Goal: Communication & Community: Share content

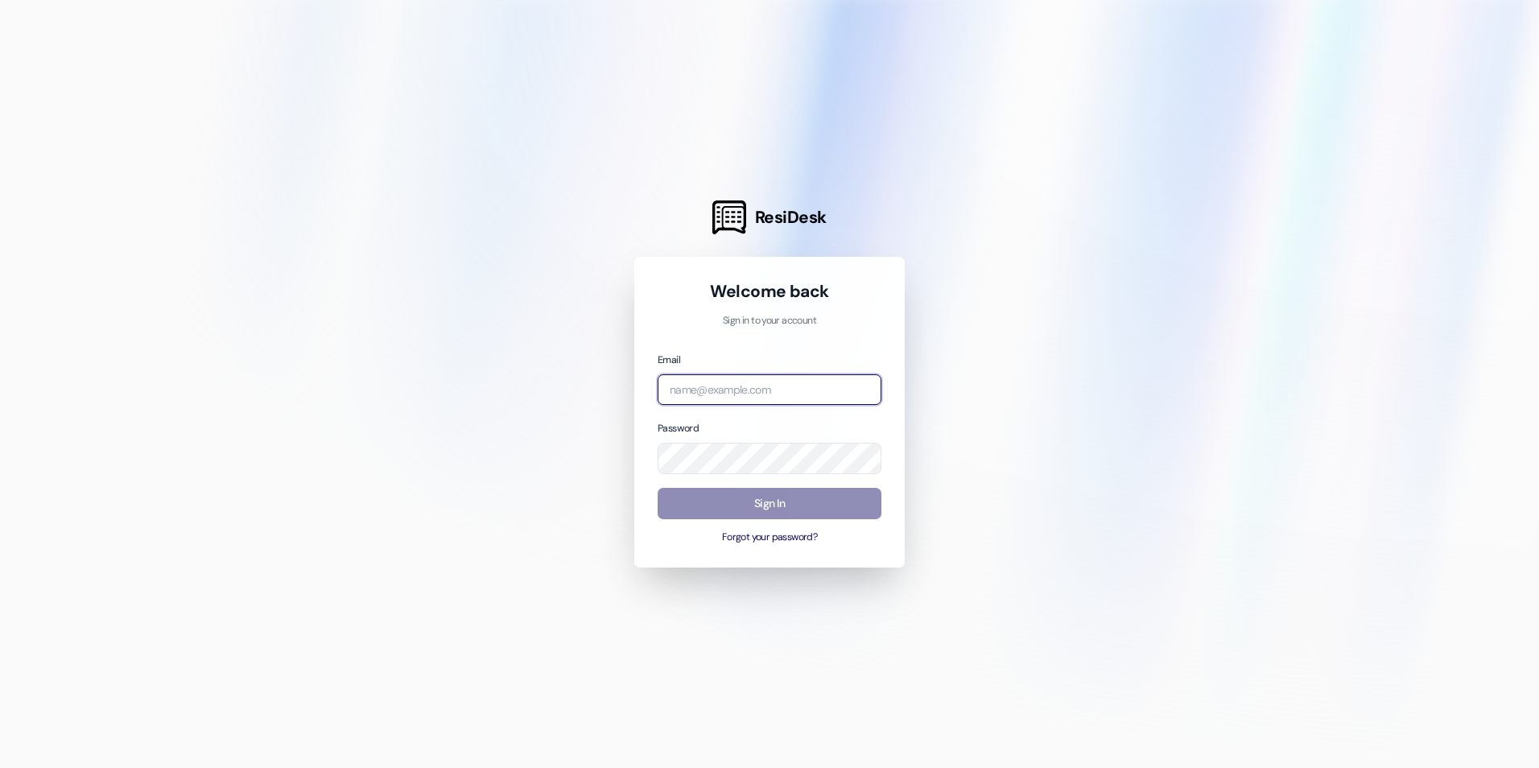
type input "[EMAIL_ADDRESS][DOMAIN_NAME]"
click at [757, 510] on button "Sign In" at bounding box center [770, 503] width 224 height 31
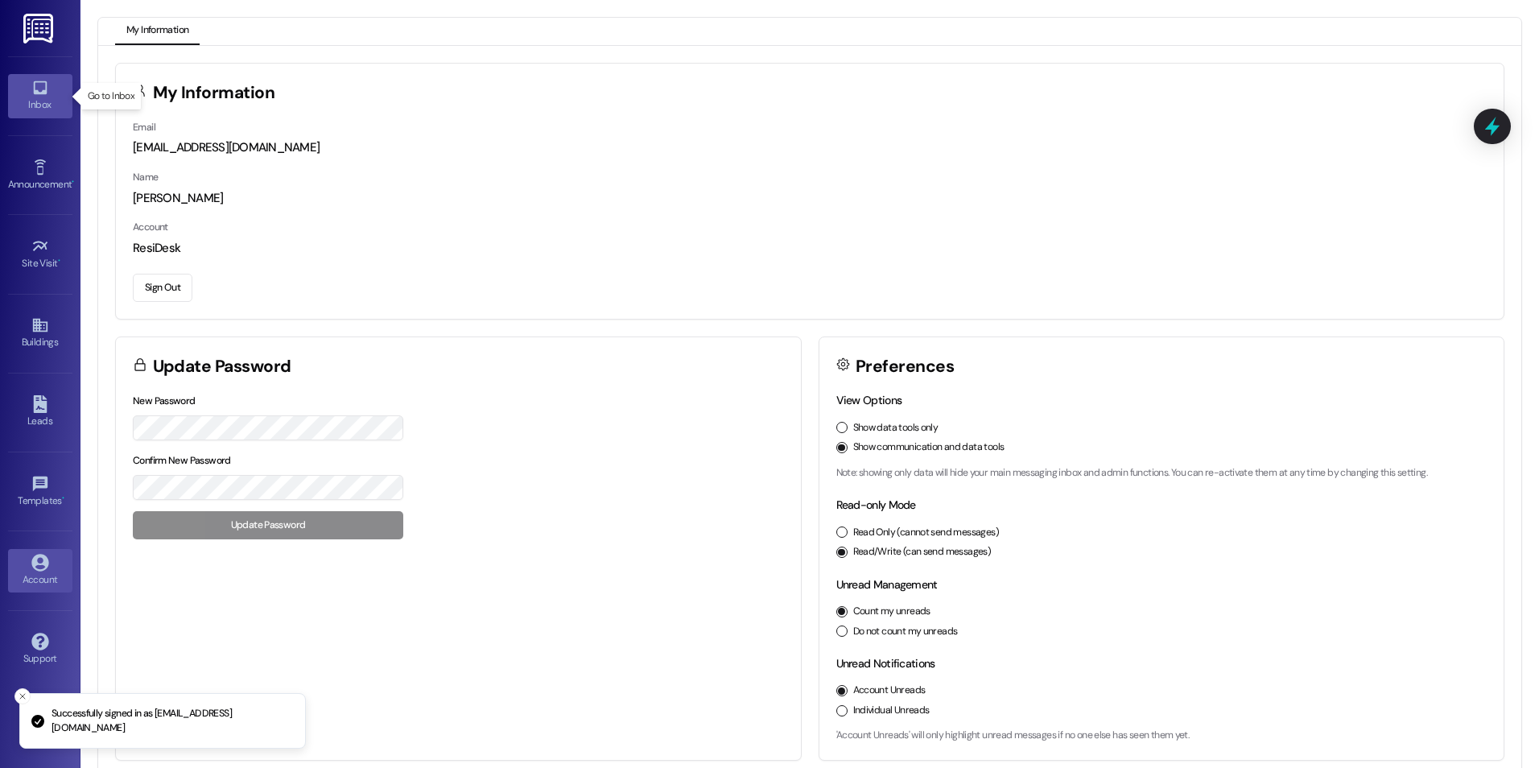
click at [33, 85] on icon at bounding box center [40, 88] width 18 height 18
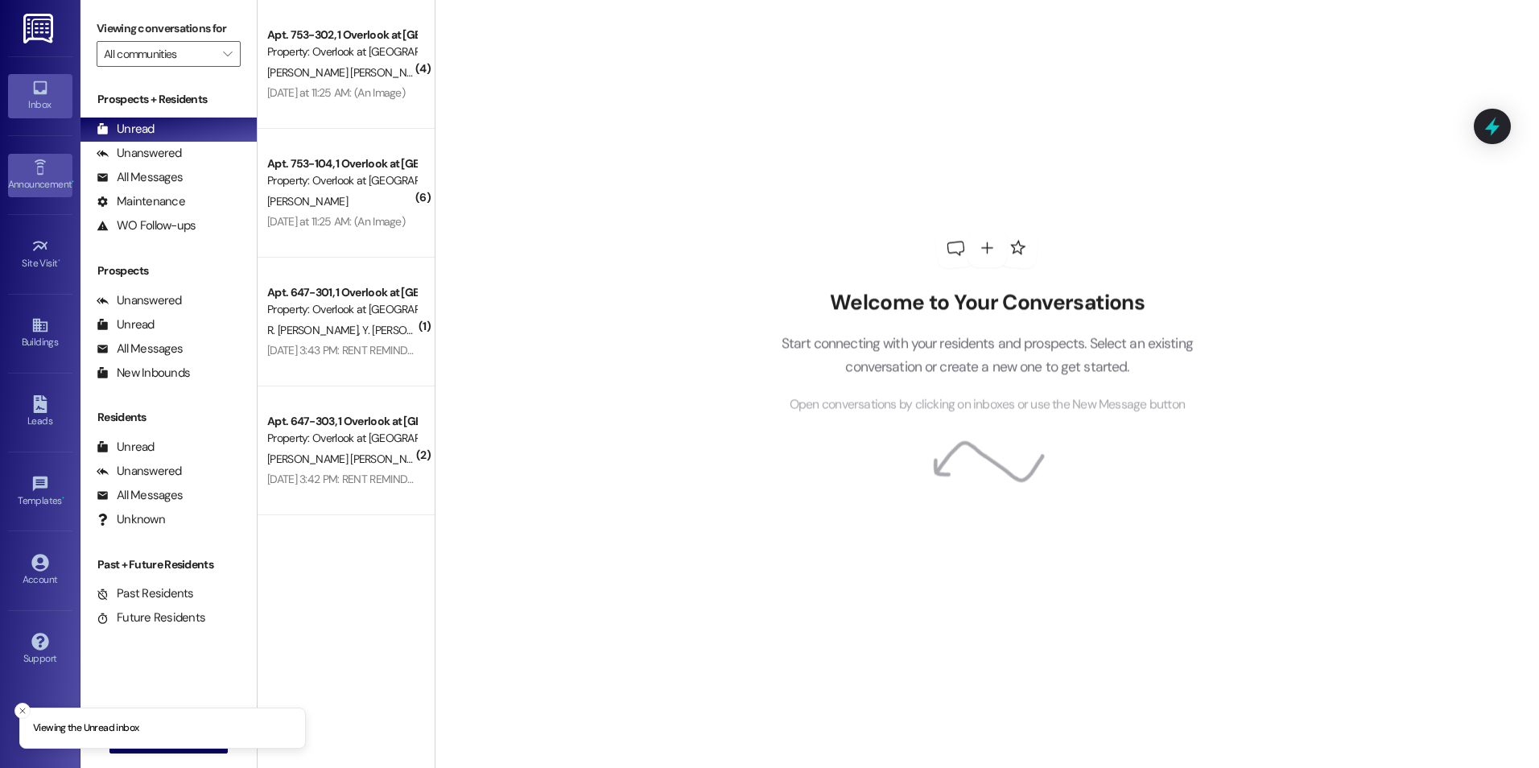
click at [39, 176] on div "Announcement •" at bounding box center [40, 184] width 80 height 16
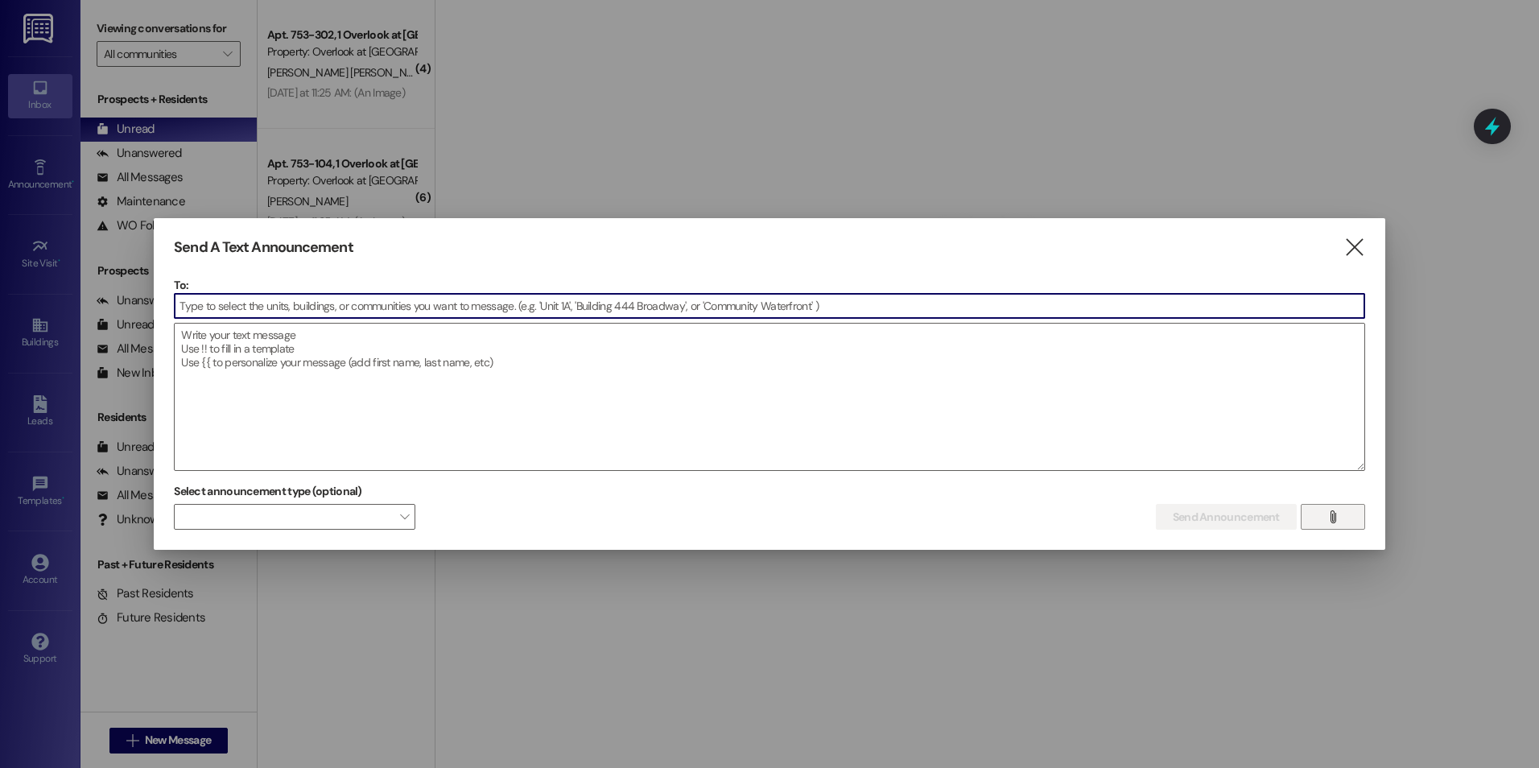
click at [1337, 517] on icon "" at bounding box center [1332, 516] width 12 height 13
click at [267, 305] on input at bounding box center [770, 306] width 1190 height 24
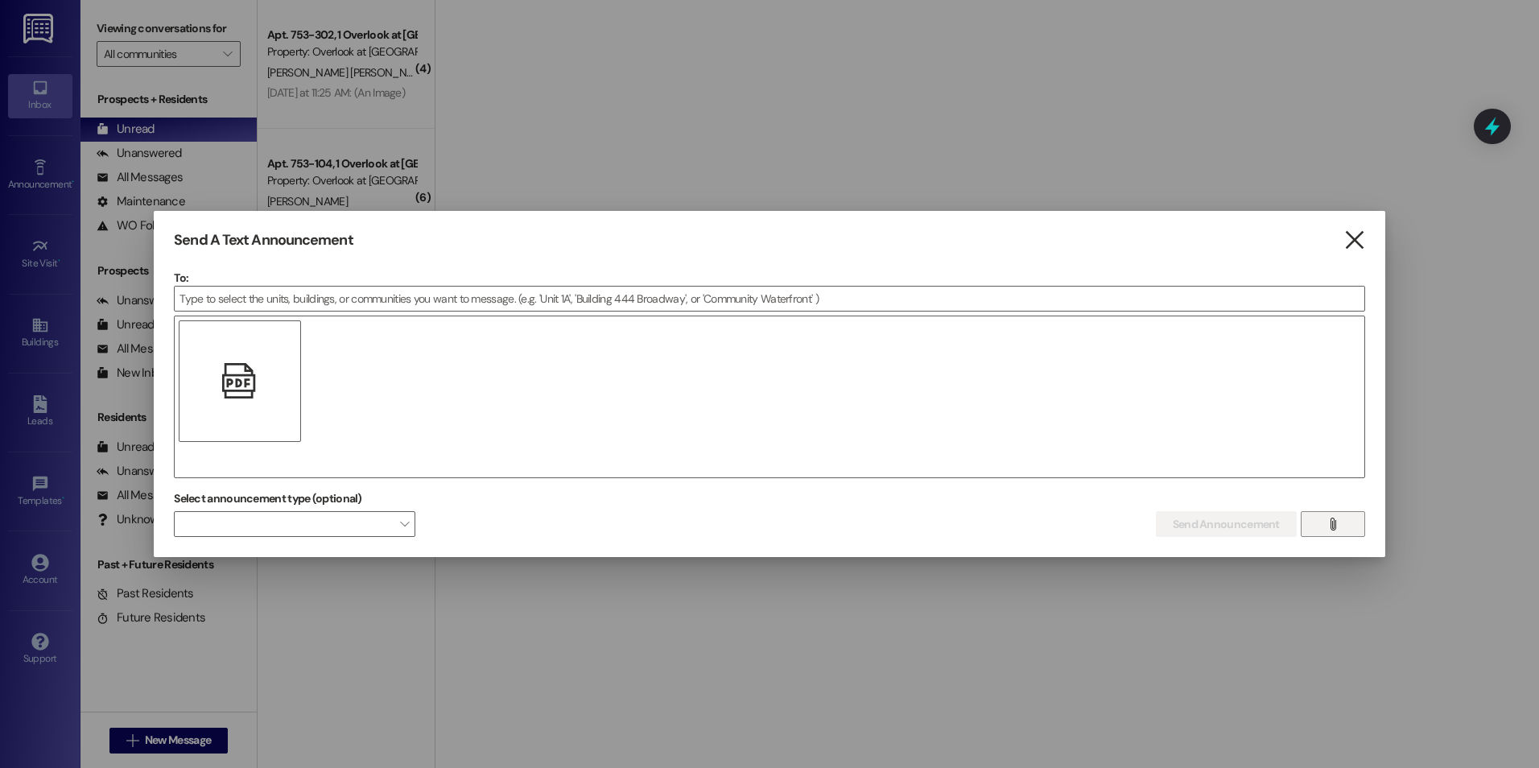
click at [1353, 238] on icon "" at bounding box center [1354, 240] width 22 height 17
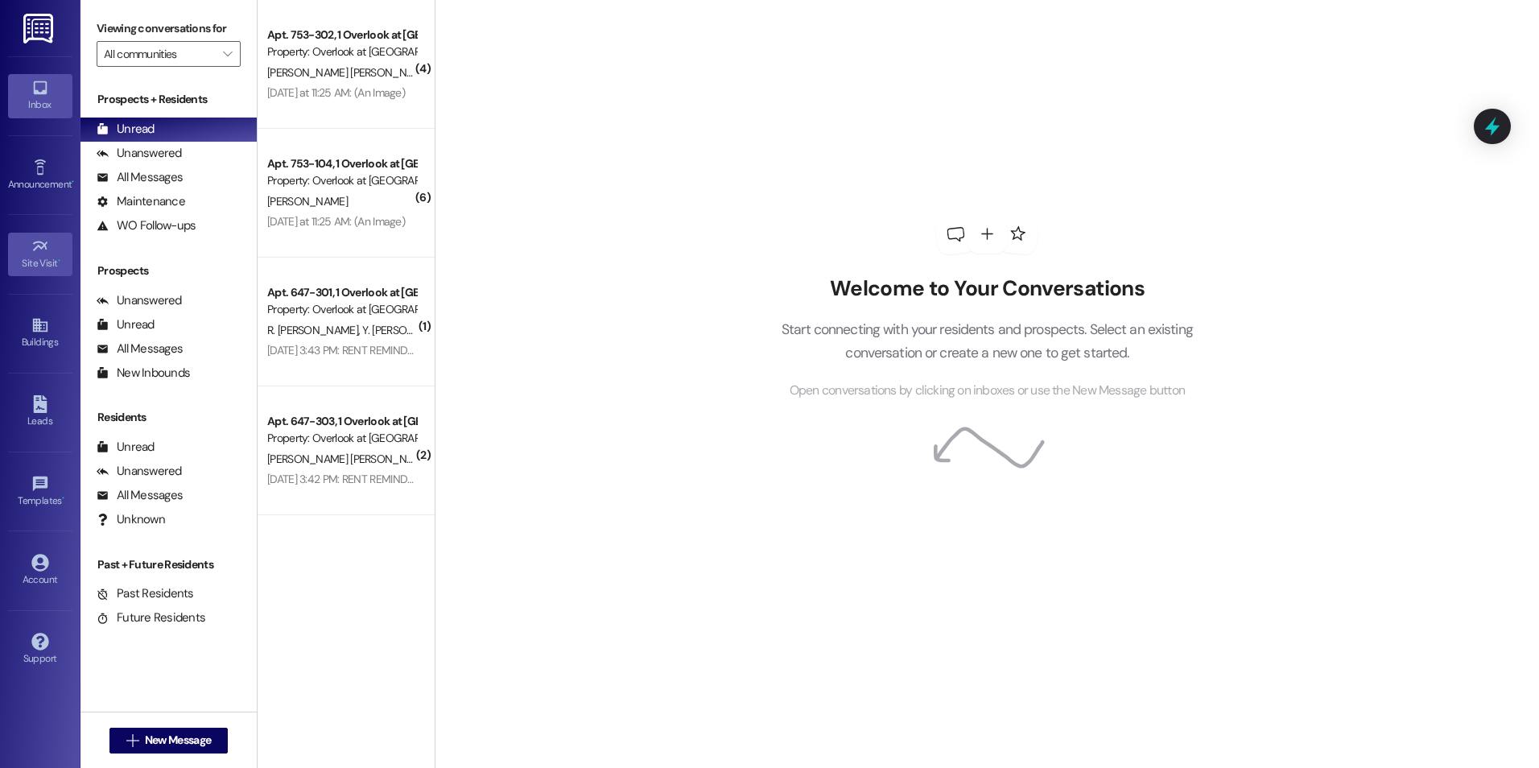
click at [41, 259] on div "Site Visit •" at bounding box center [40, 263] width 80 height 16
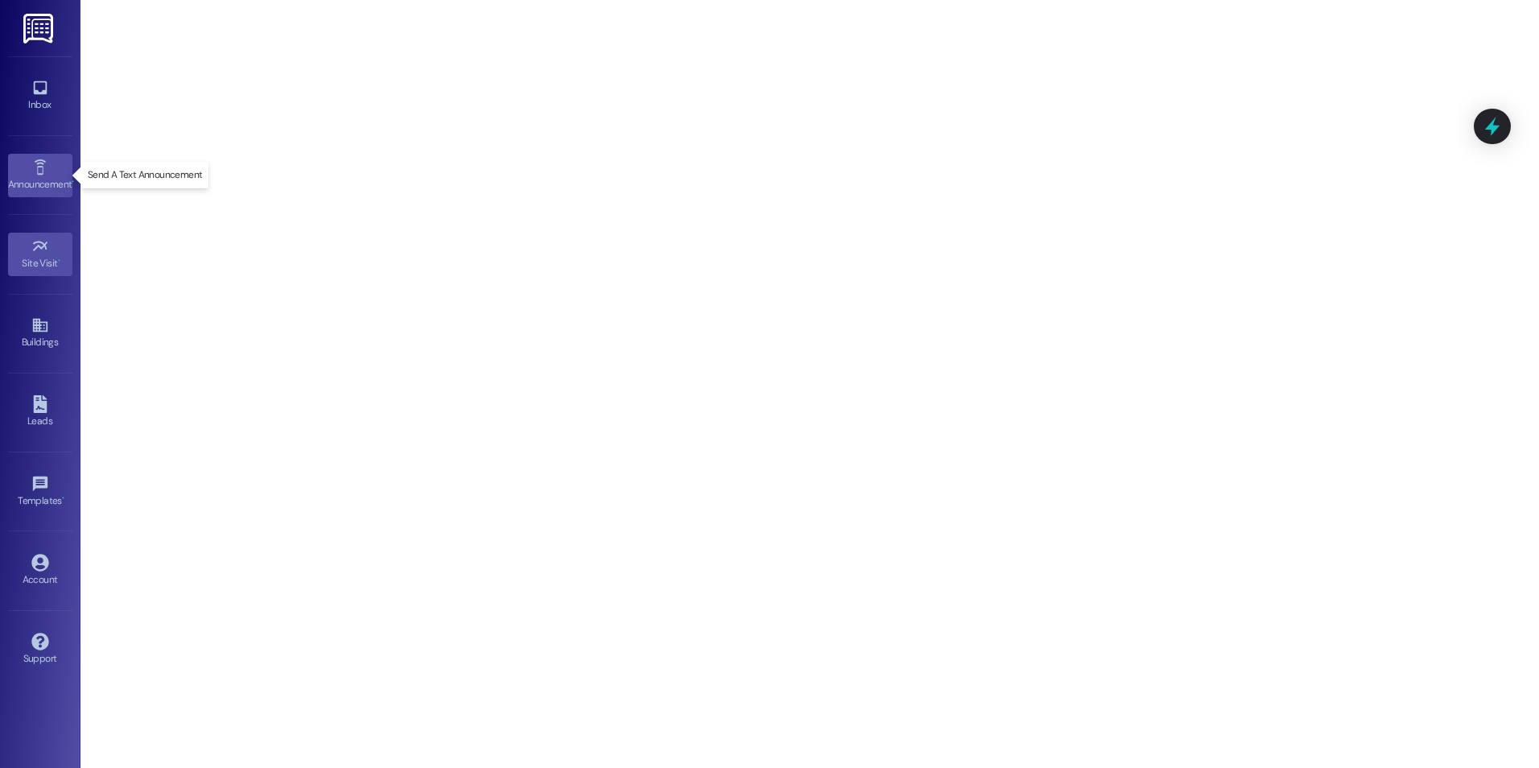
click at [57, 184] on div "Announcement •" at bounding box center [40, 184] width 80 height 16
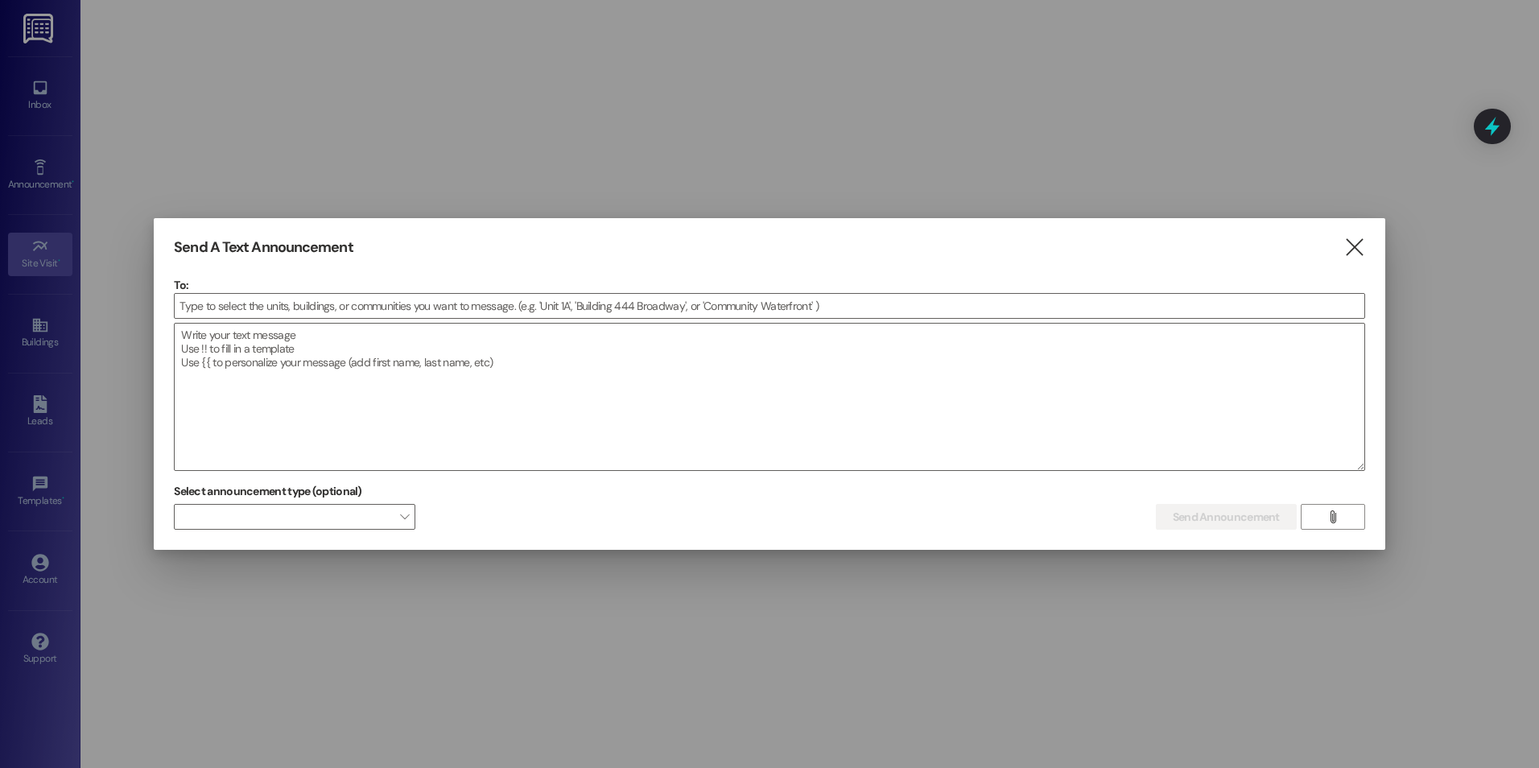
click at [48, 91] on div at bounding box center [769, 384] width 1539 height 768
click at [40, 245] on div at bounding box center [769, 384] width 1539 height 768
click at [1353, 250] on icon "" at bounding box center [1354, 247] width 22 height 17
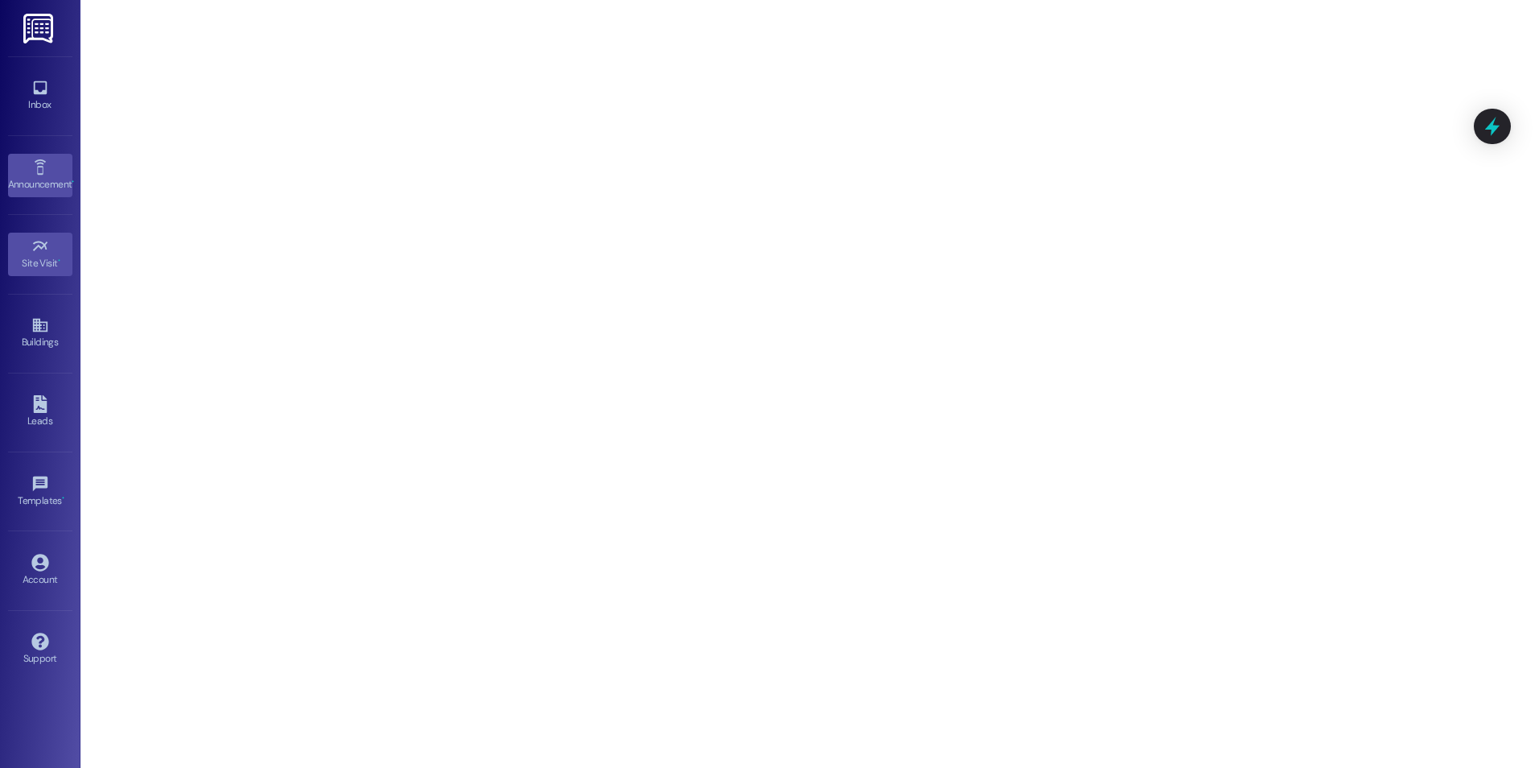
click at [49, 186] on div "Announcement •" at bounding box center [40, 184] width 80 height 16
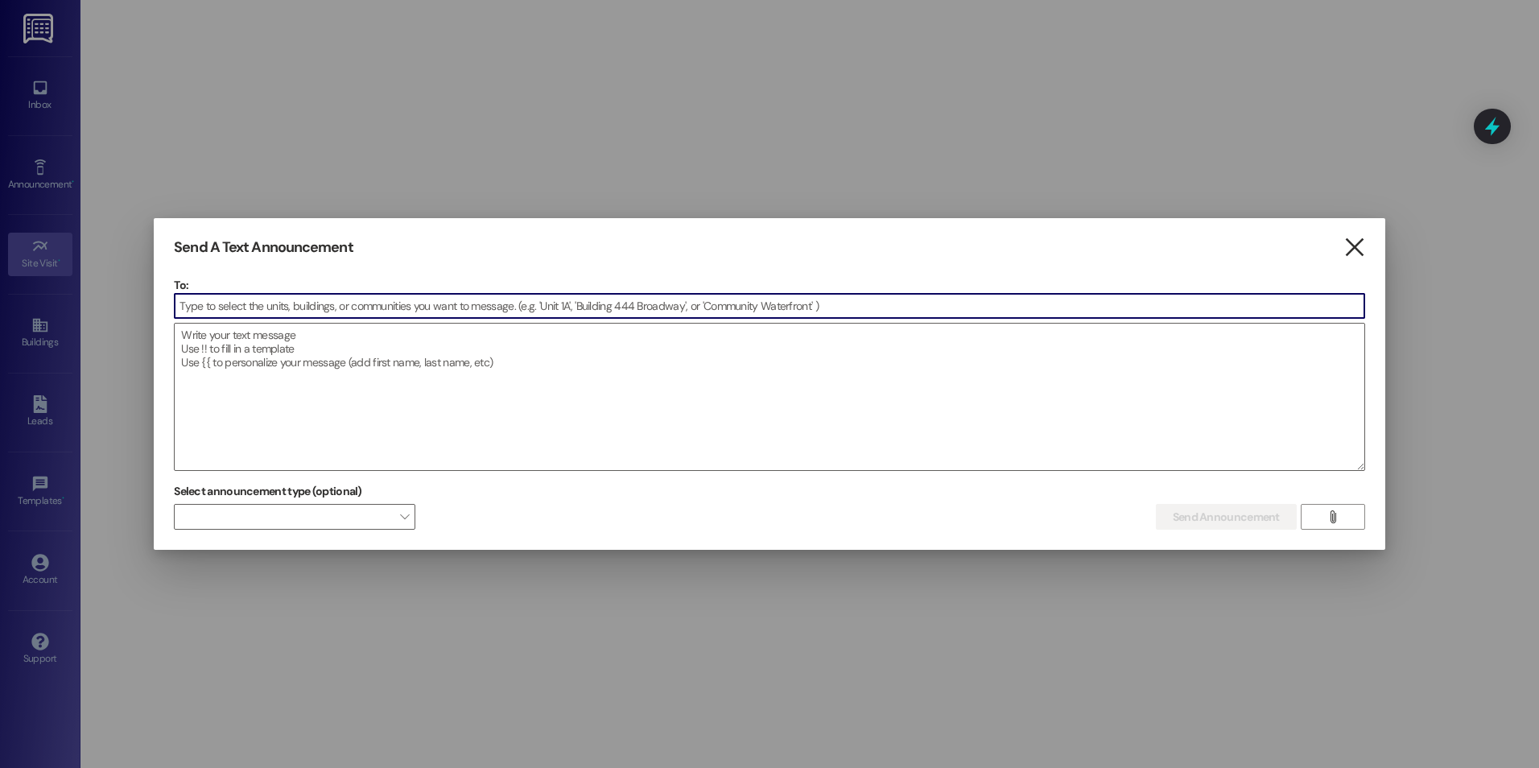
click at [1358, 255] on icon "" at bounding box center [1354, 247] width 22 height 17
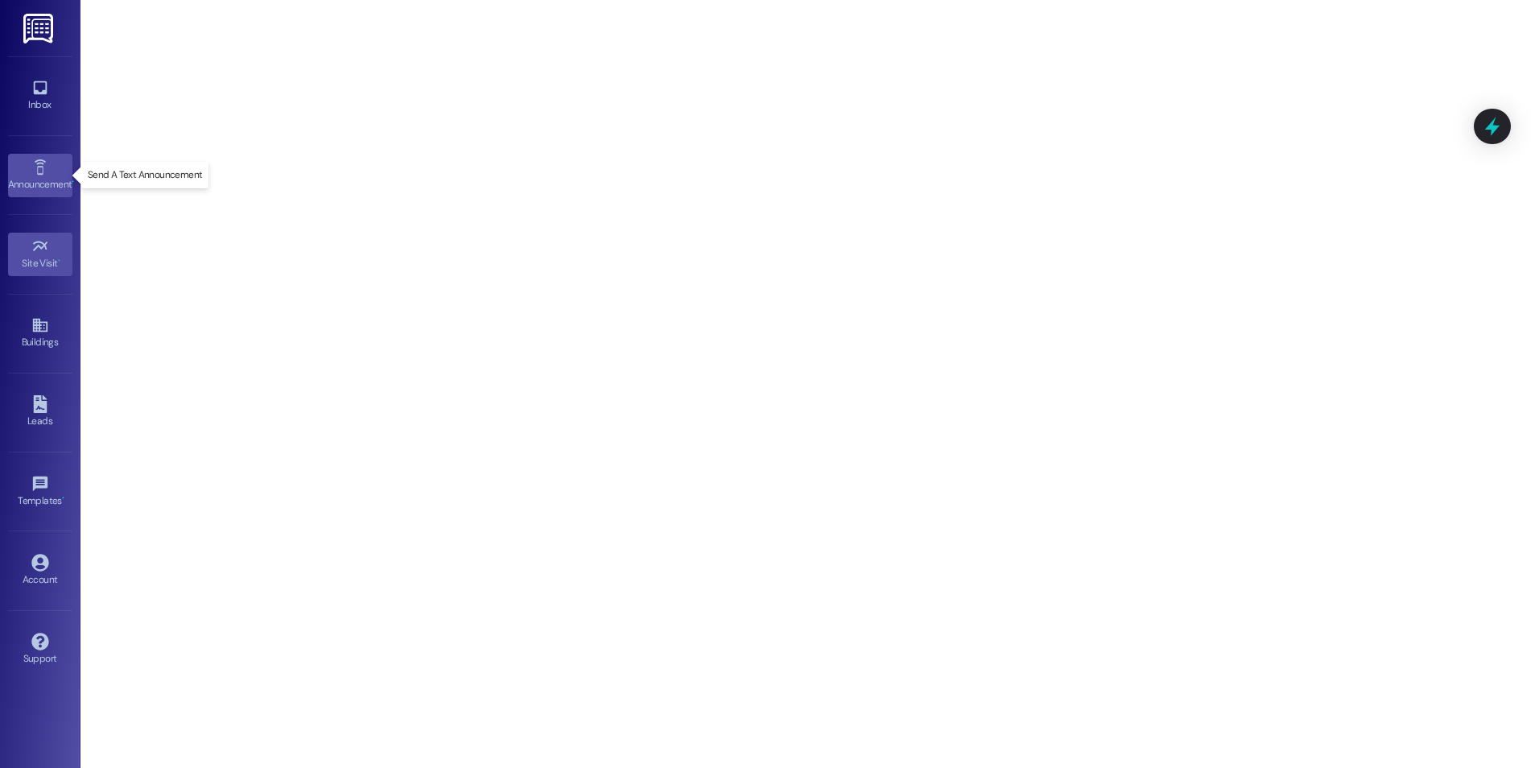
click at [50, 191] on div "Announcement •" at bounding box center [40, 184] width 80 height 16
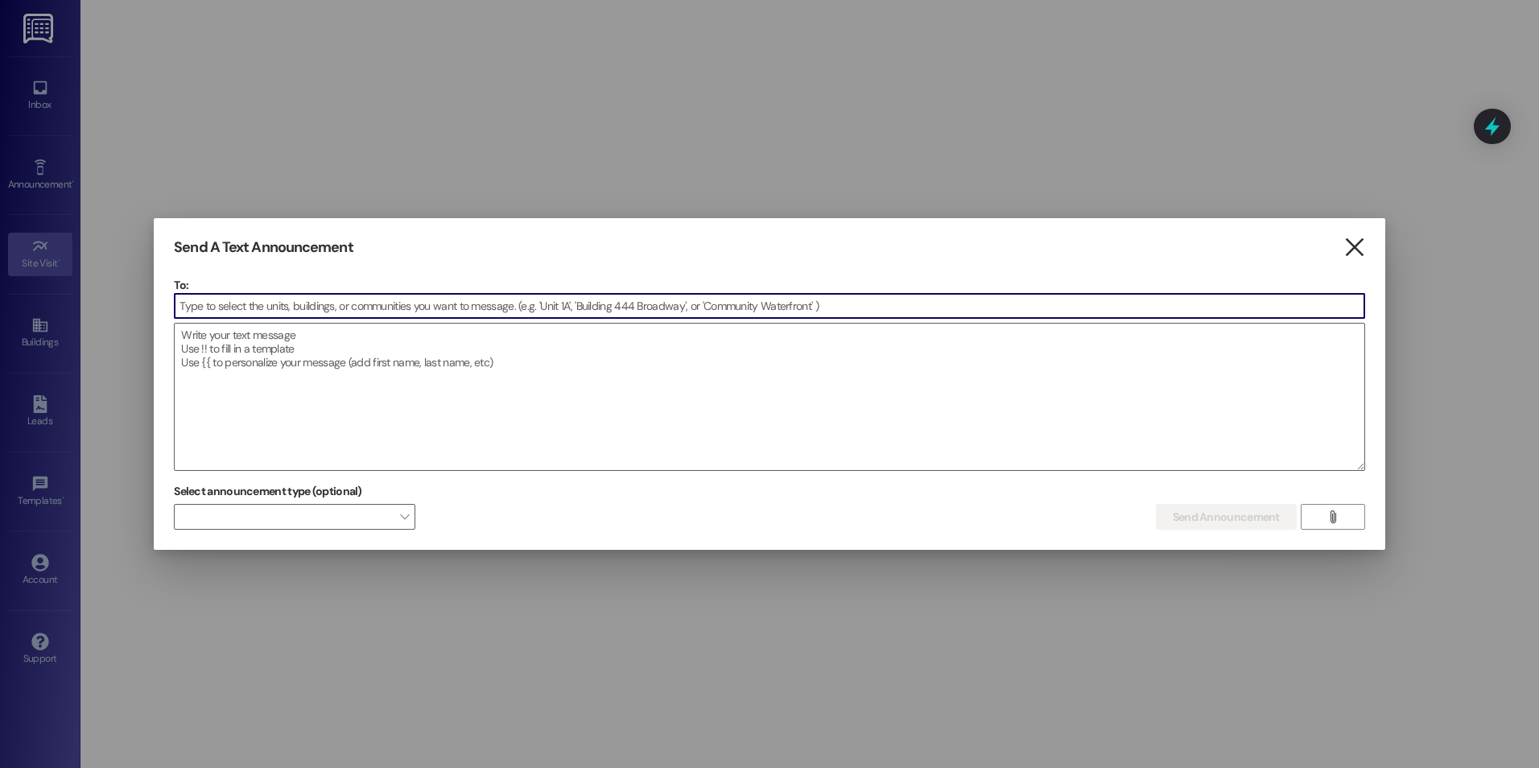
click at [1352, 247] on icon "" at bounding box center [1354, 247] width 22 height 17
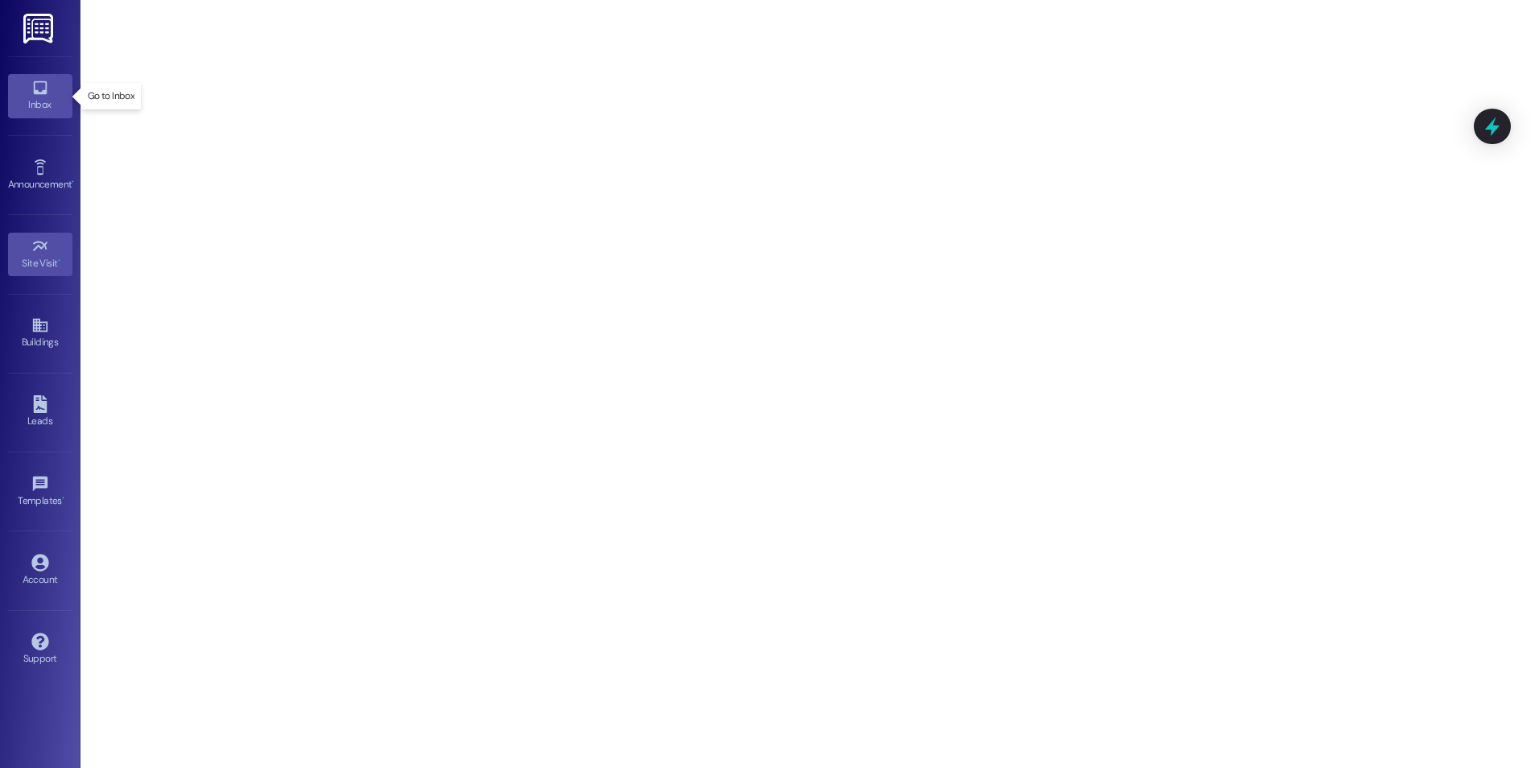
click at [44, 81] on icon at bounding box center [40, 88] width 18 height 18
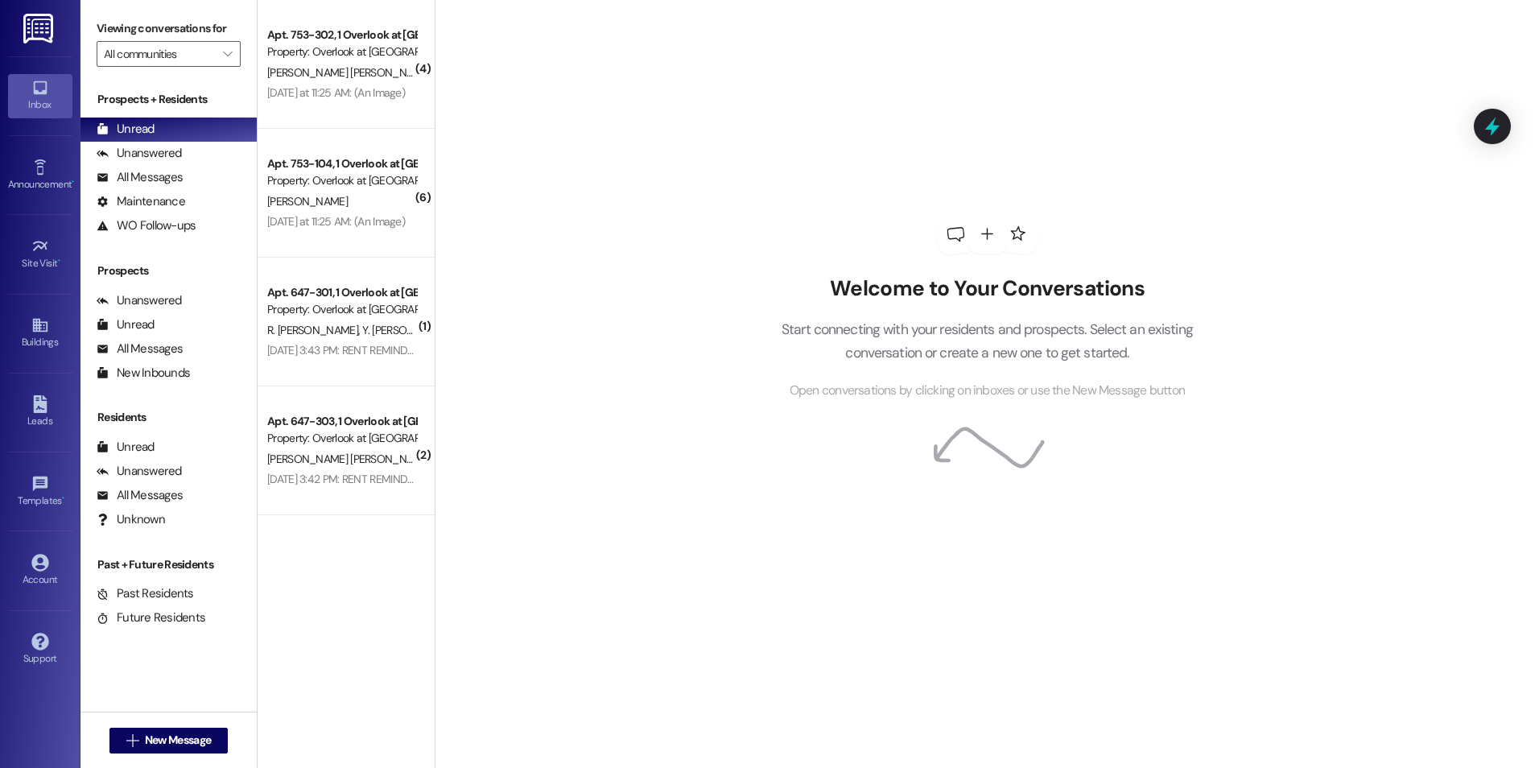
click at [34, 38] on img at bounding box center [39, 29] width 33 height 30
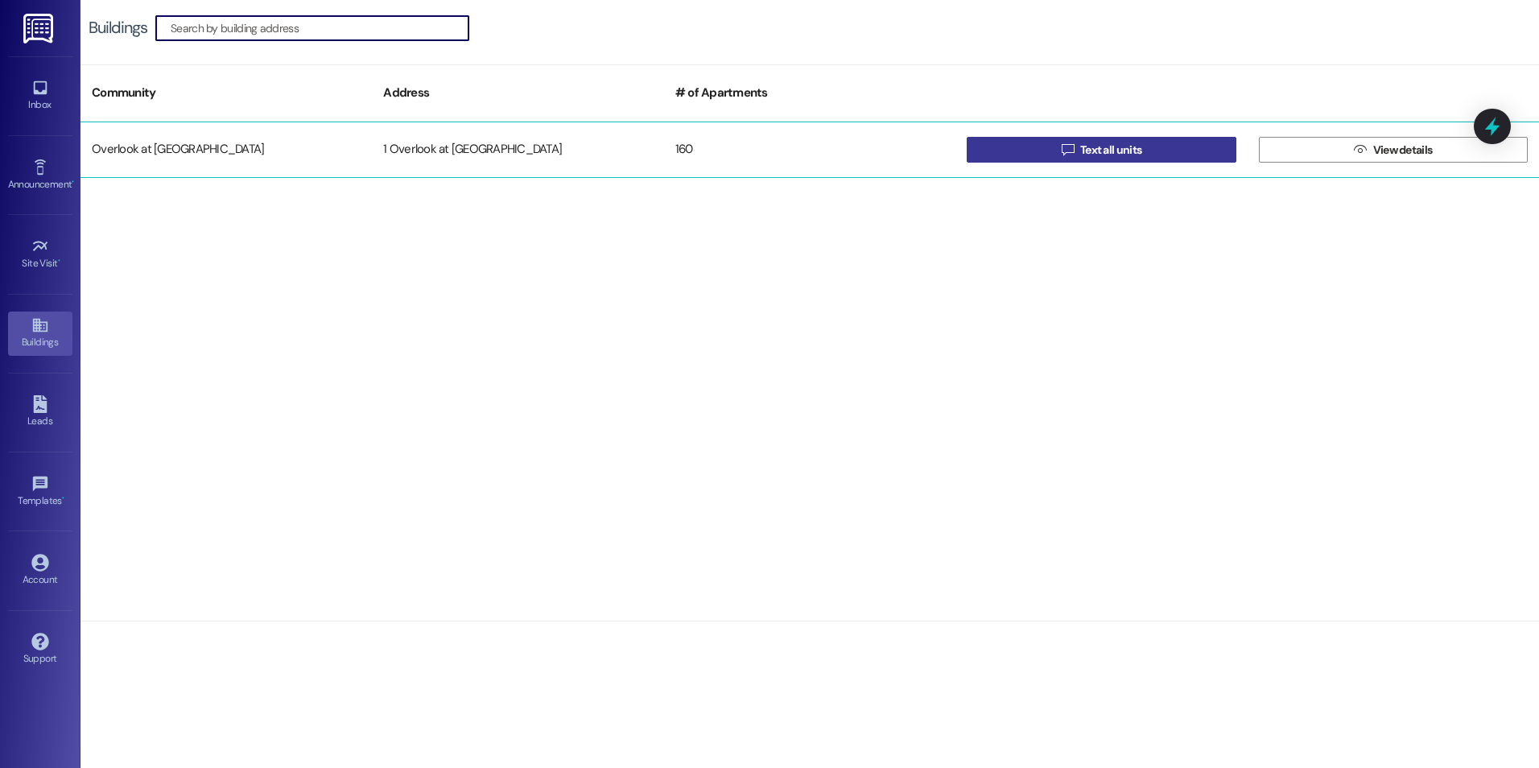
click at [1104, 157] on span "Text all units" at bounding box center [1110, 150] width 61 height 17
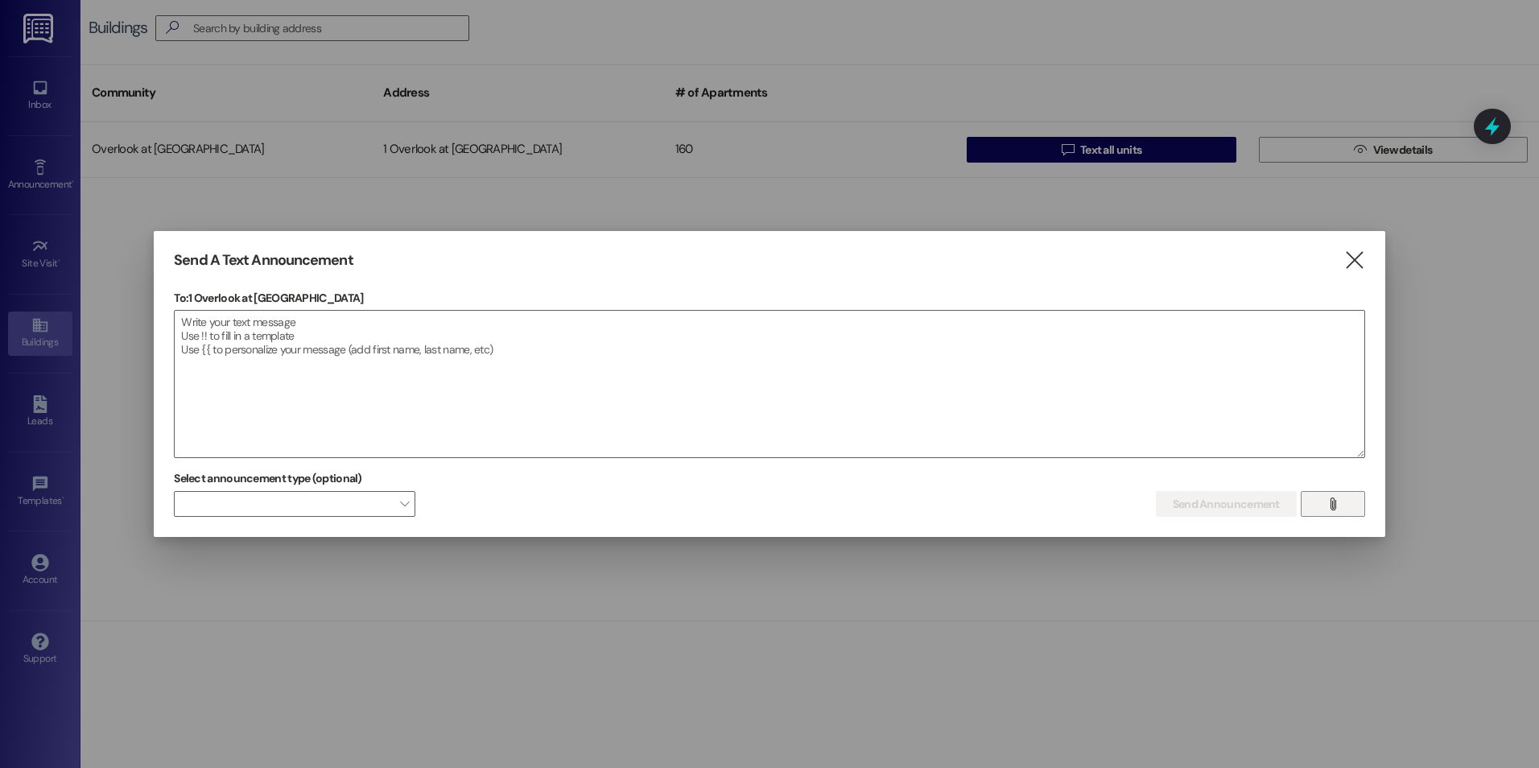
click at [1334, 509] on icon "" at bounding box center [1332, 503] width 12 height 13
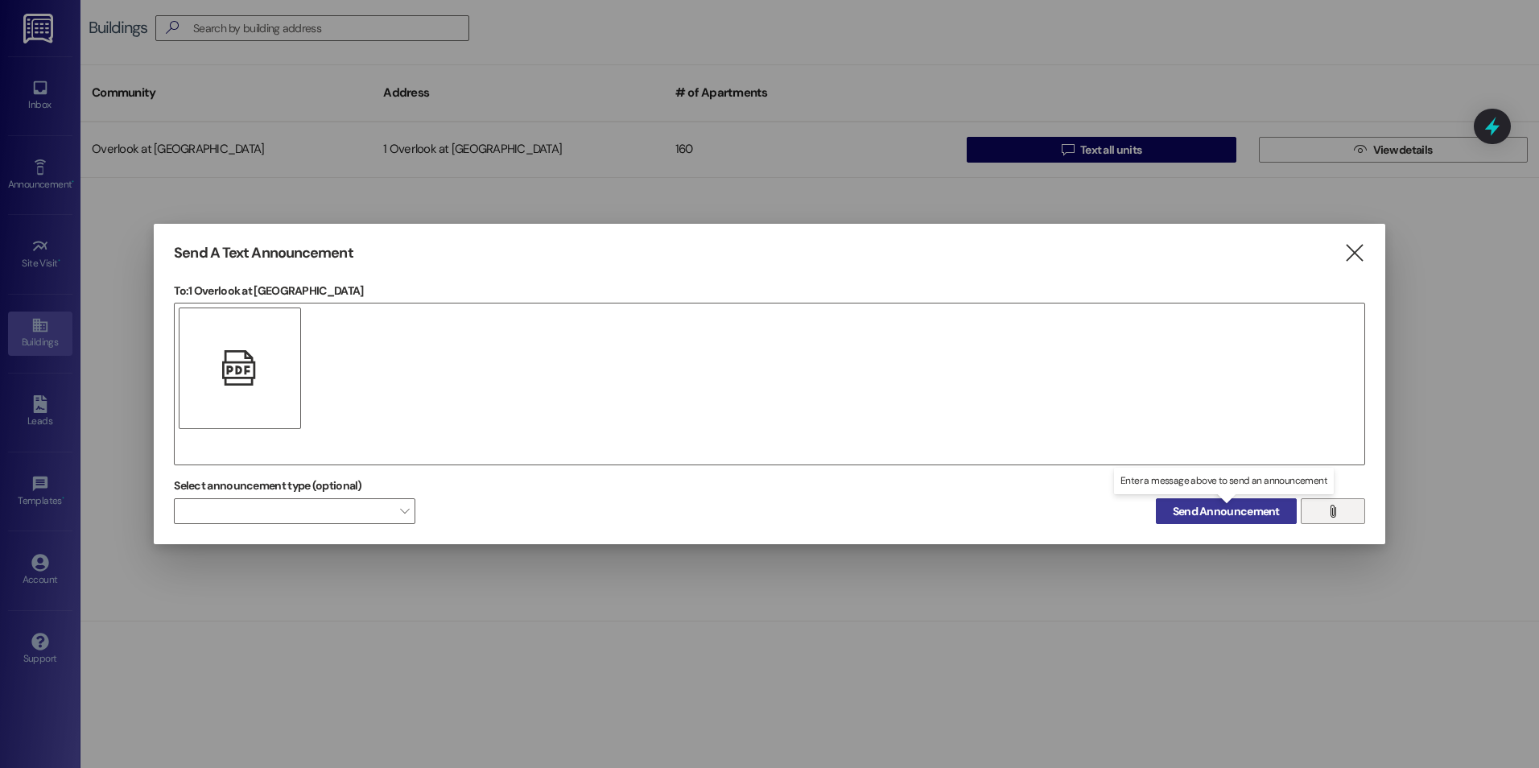
click at [1216, 516] on span "Send Announcement" at bounding box center [1226, 511] width 107 height 17
